Goal: Information Seeking & Learning: Learn about a topic

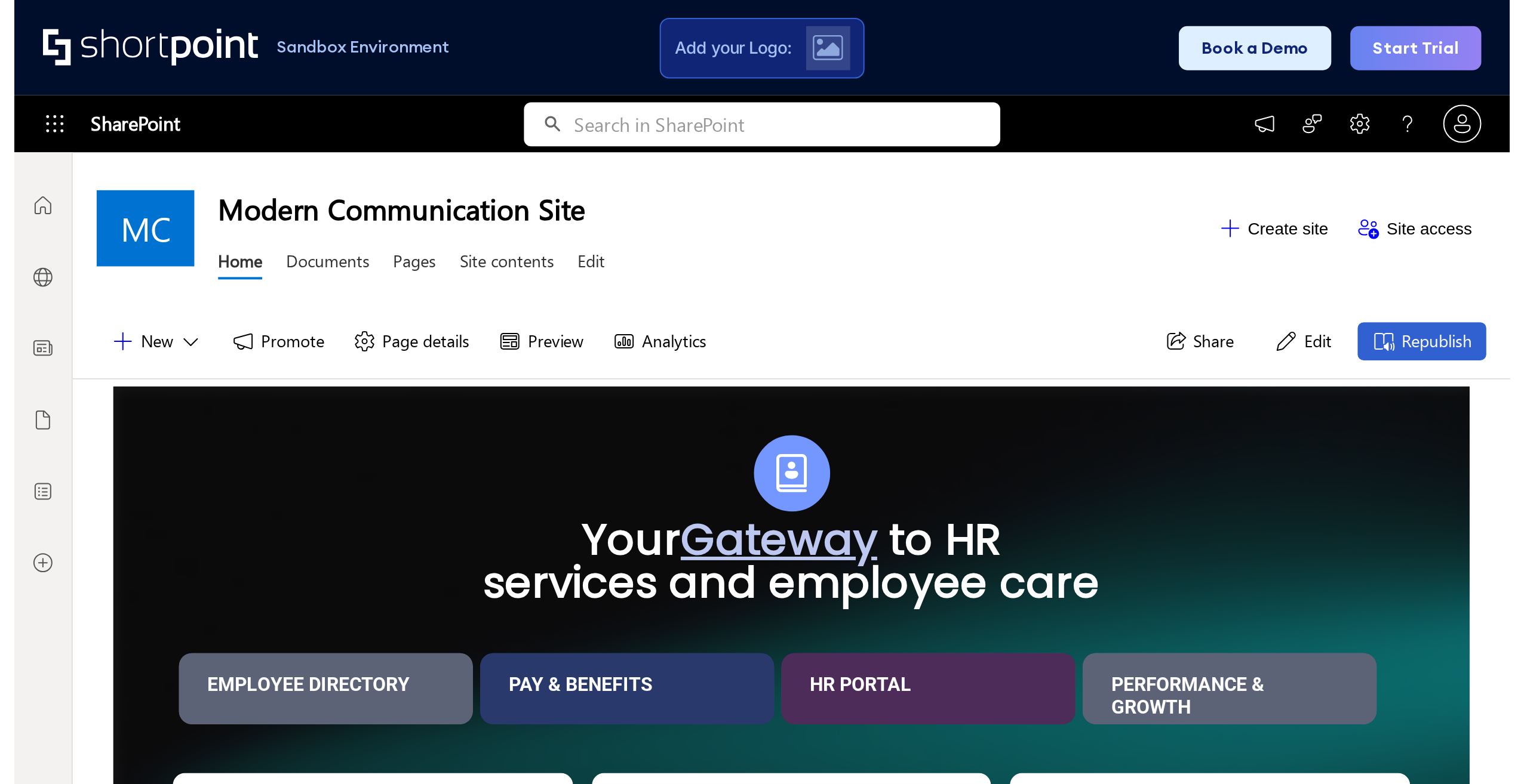
scroll to position [9, 9]
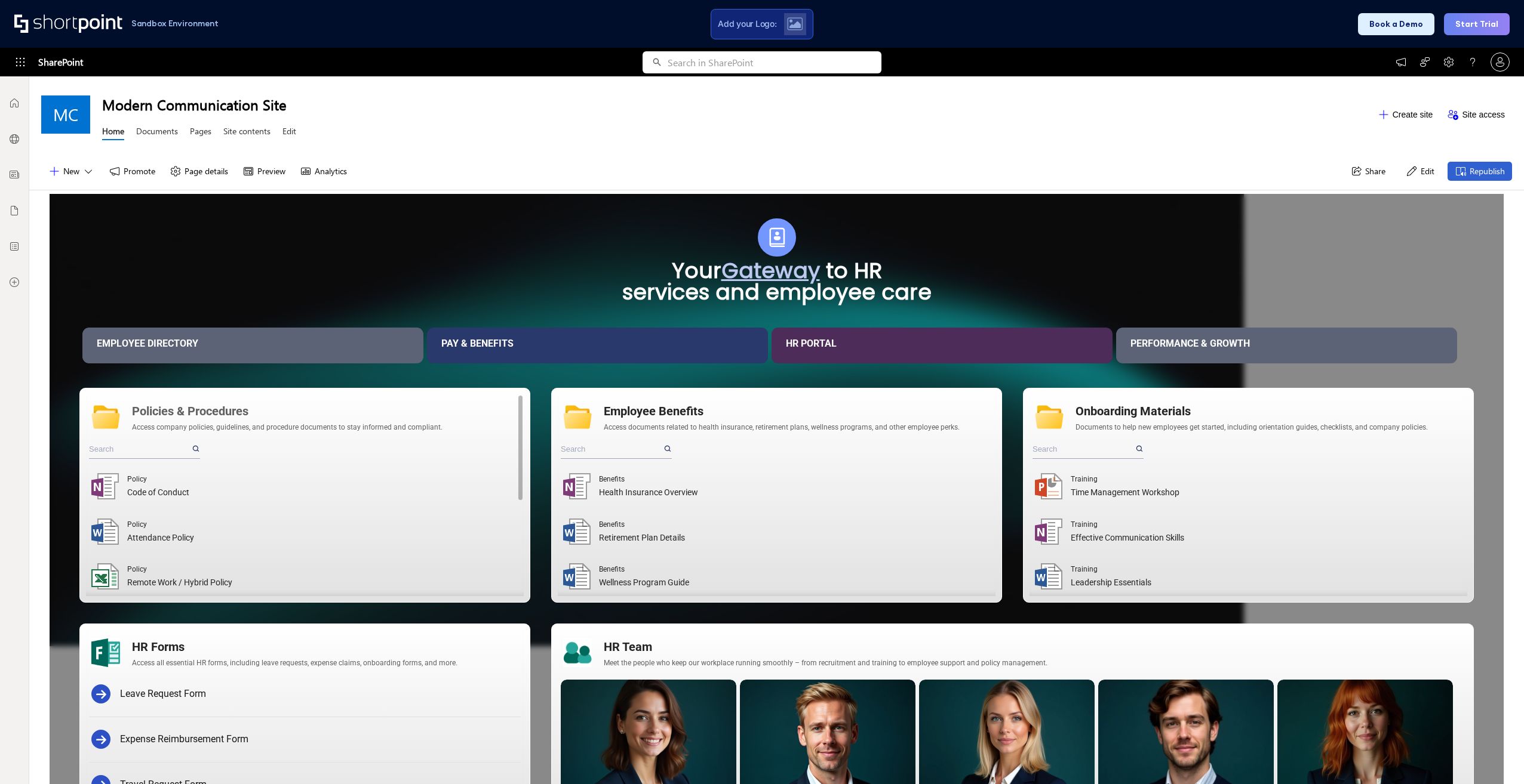
click at [176, 393] on div "Policies & Procedures" at bounding box center [325, 411] width 386 height 18
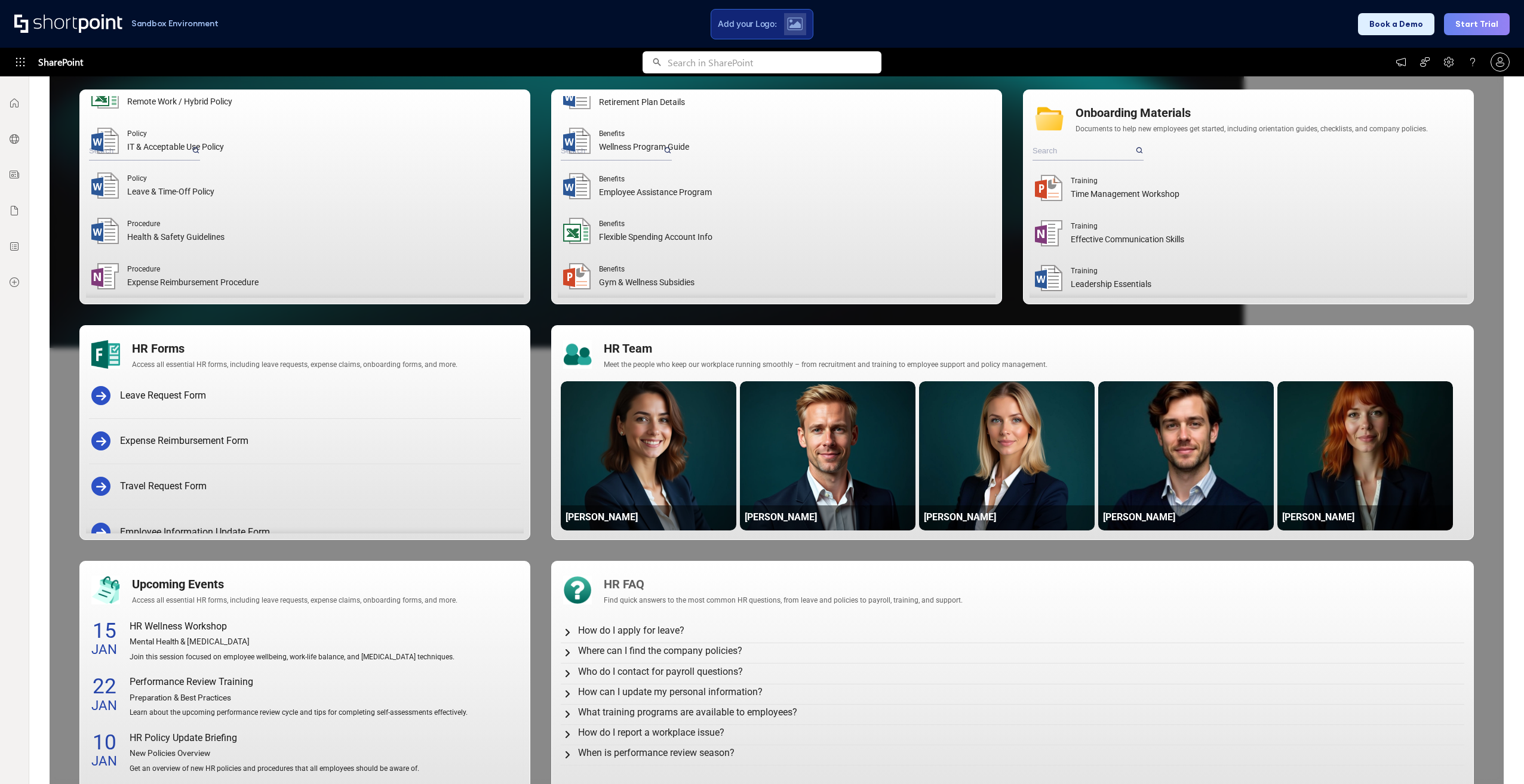
scroll to position [370, 0]
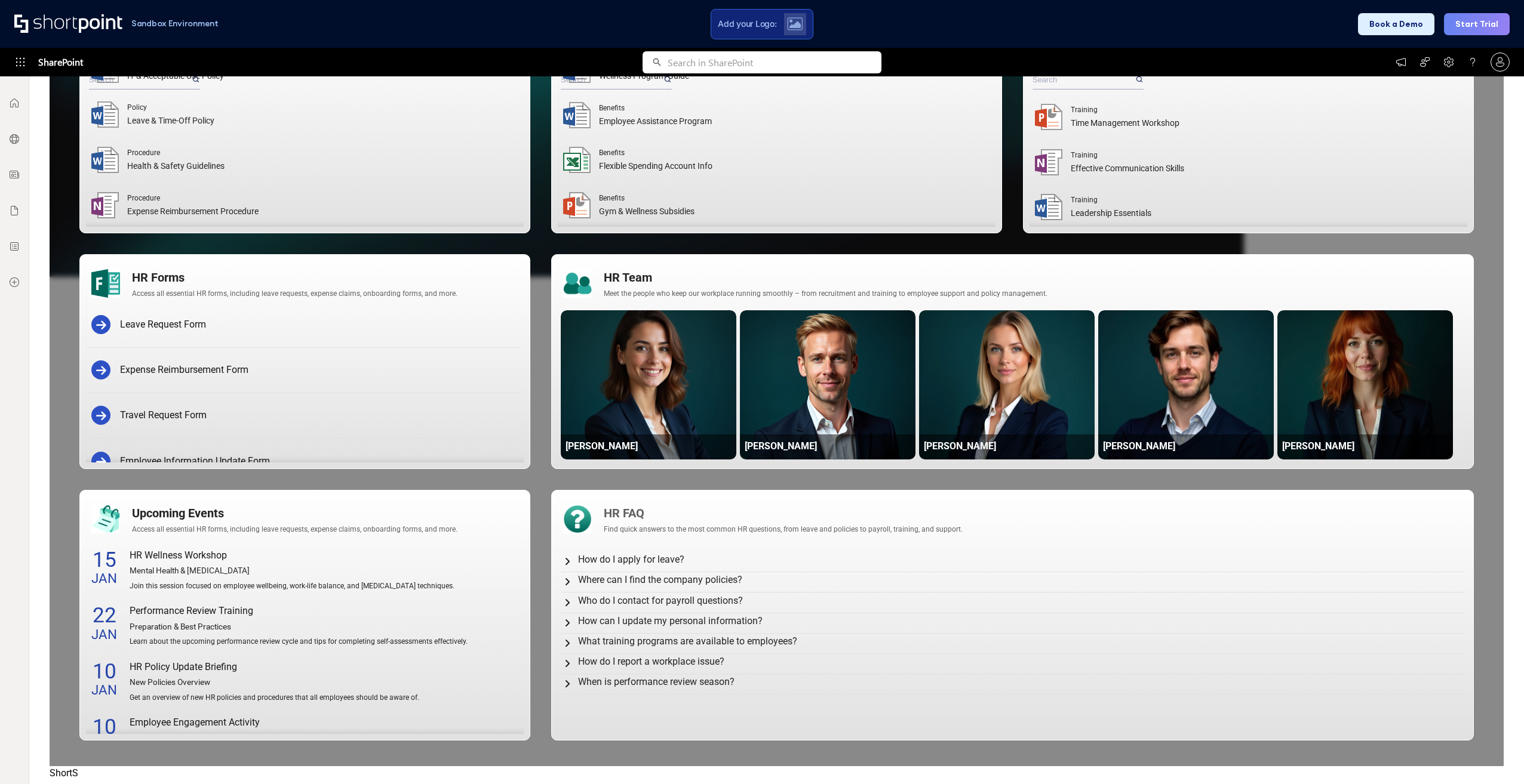
click at [714, 393] on div "Find quick answers to the most common HR questions, from leave and policies to …" at bounding box center [1032, 529] width 858 height 10
drag, startPoint x: 714, startPoint y: 533, endPoint x: 794, endPoint y: 529, distance: 80.1
click at [749, 393] on div "Find quick answers to the most common HR questions, from leave and policies to …" at bounding box center [1032, 529] width 858 height 10
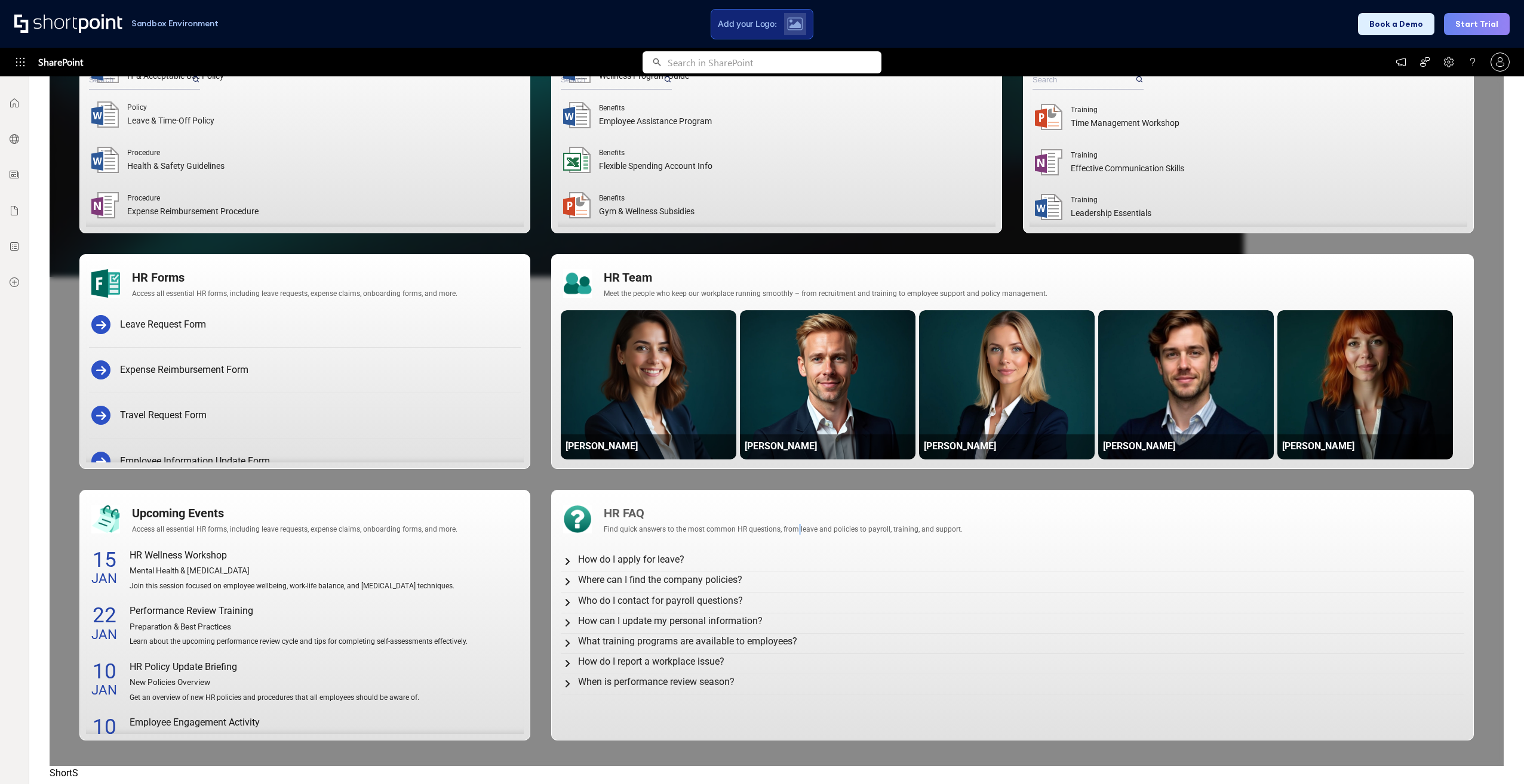
click at [749, 393] on div "Find quick answers to the most common HR questions, from leave and policies to …" at bounding box center [1032, 529] width 858 height 10
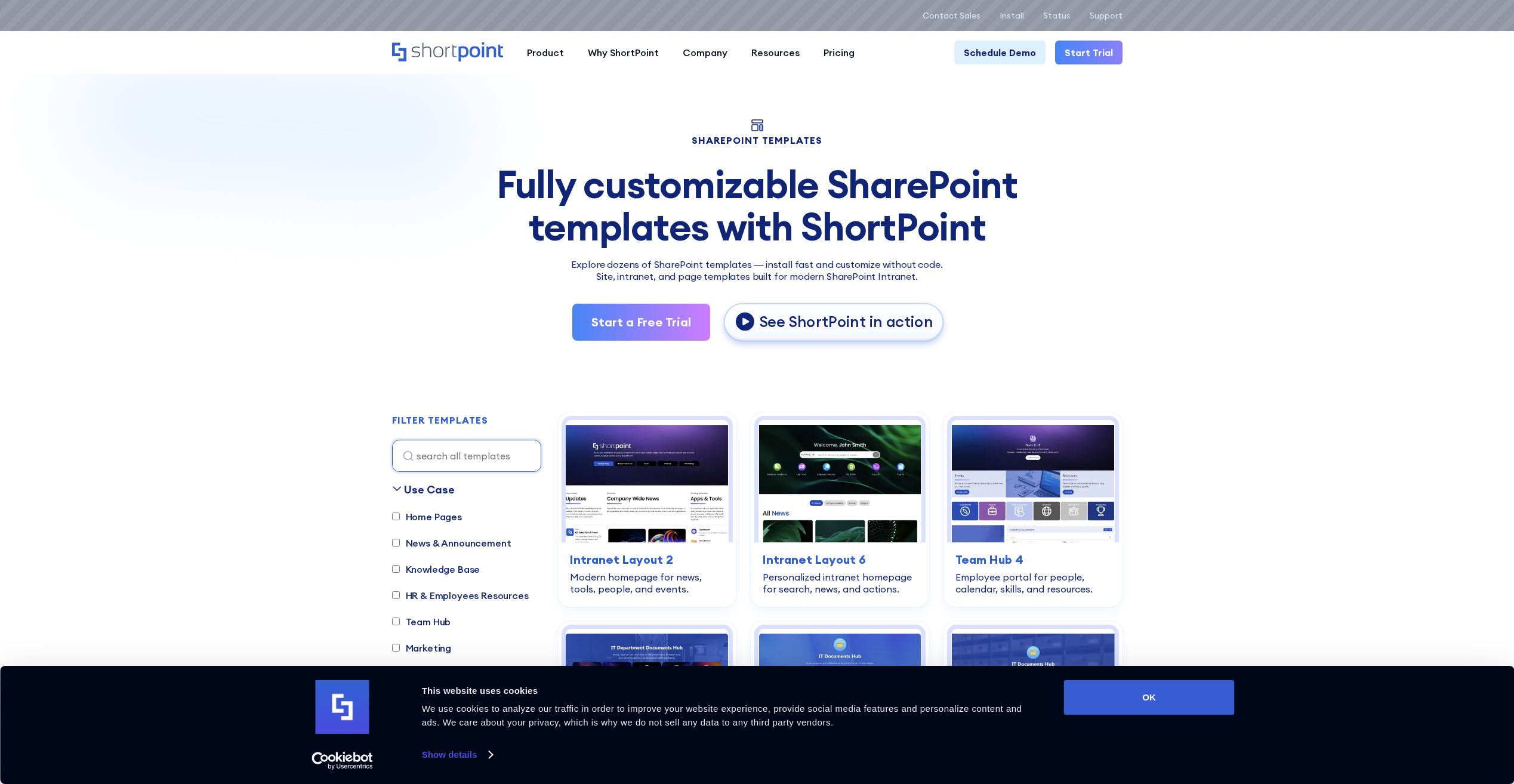
click at [823, 320] on p "See ShortPoint in action" at bounding box center [846, 322] width 173 height 20
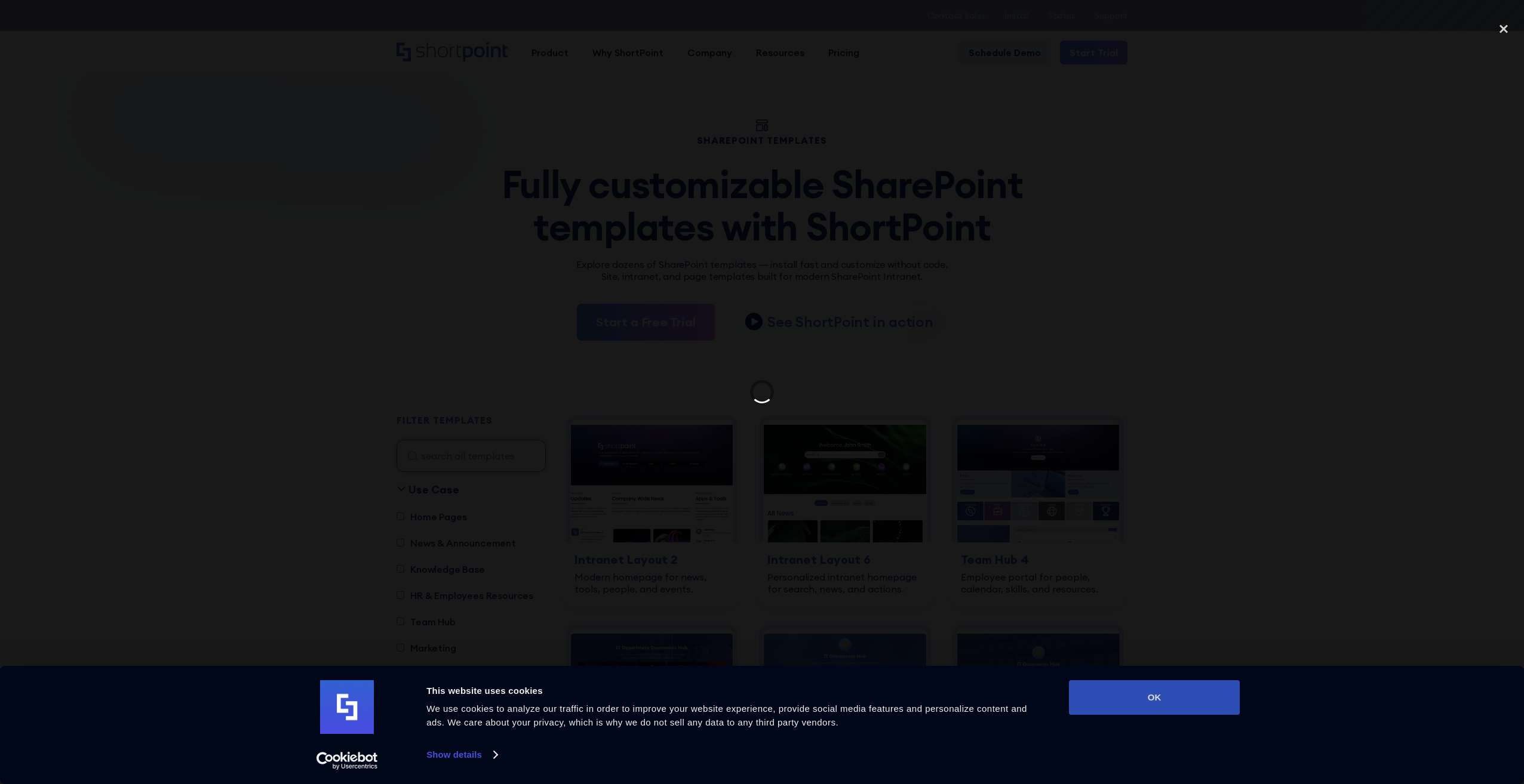
click at [1146, 694] on button "OK" at bounding box center [1154, 697] width 171 height 34
